Goal: Information Seeking & Learning: Check status

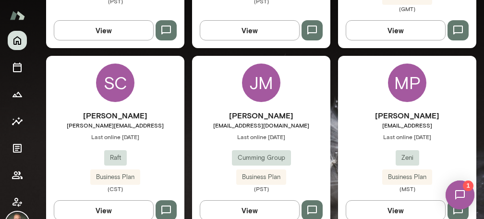
scroll to position [801, 0]
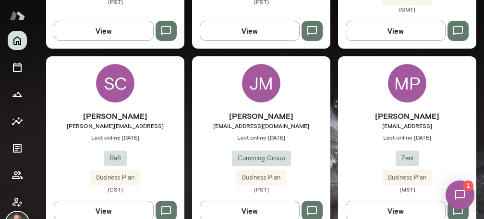
click at [153, 142] on div "[PERSON_NAME] [PERSON_NAME][EMAIL_ADDRESS] Last online [DATE] Raft Business Pla…" at bounding box center [115, 151] width 138 height 83
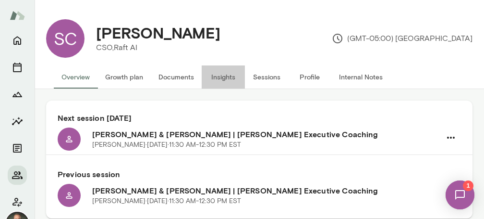
click at [227, 78] on button "Insights" at bounding box center [223, 76] width 43 height 23
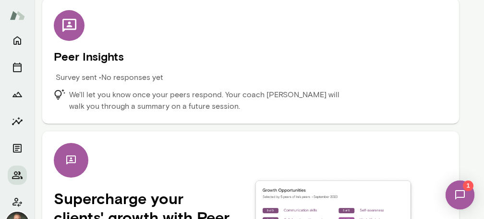
scroll to position [126, 0]
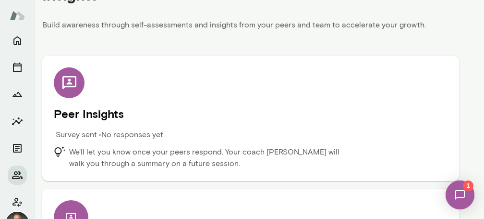
click at [147, 153] on p "We'll let you know once your peers respond. Your coach [PERSON_NAME] will walk …" at bounding box center [209, 157] width 280 height 23
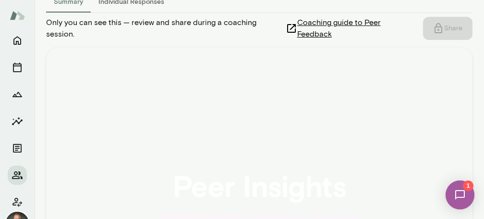
scroll to position [72, 0]
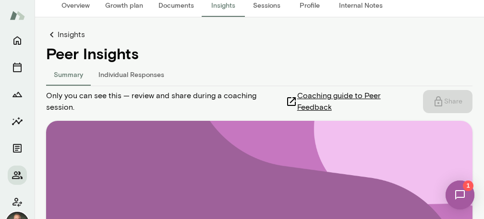
click at [119, 72] on button "Individual Responses" at bounding box center [131, 73] width 81 height 23
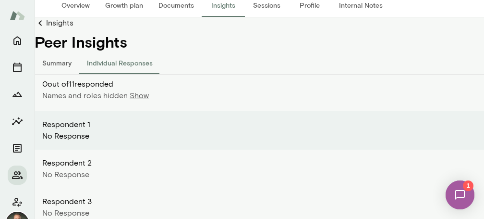
click at [141, 99] on p "Show" at bounding box center [139, 96] width 19 height 12
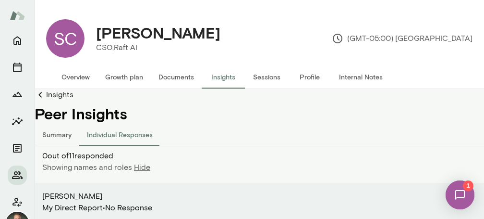
click at [53, 90] on link "Insights" at bounding box center [259, 95] width 449 height 12
